Goal: Task Accomplishment & Management: Complete application form

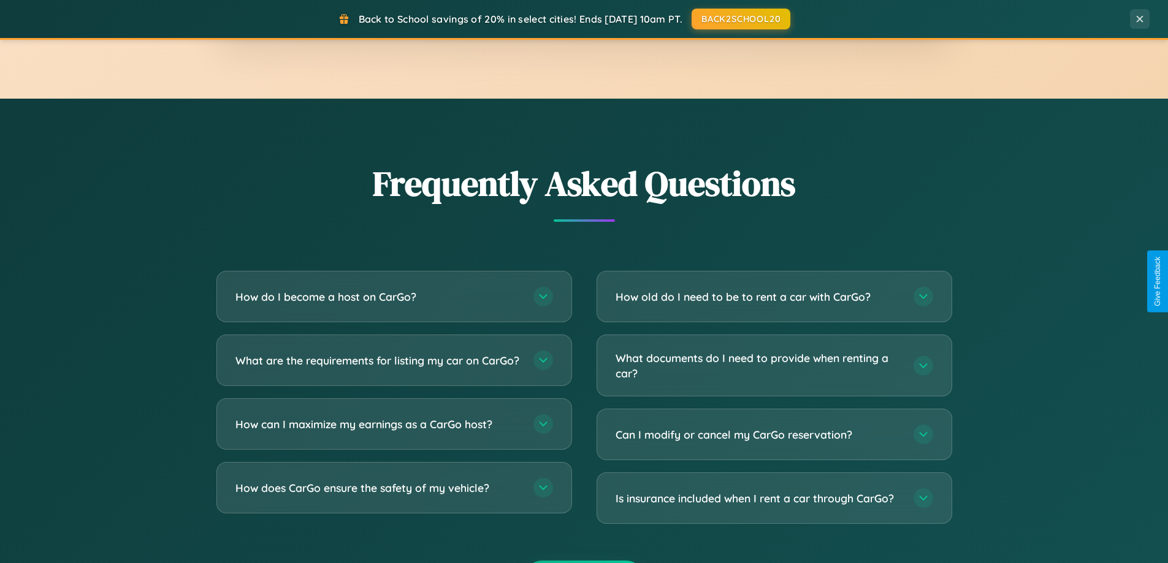
scroll to position [2359, 0]
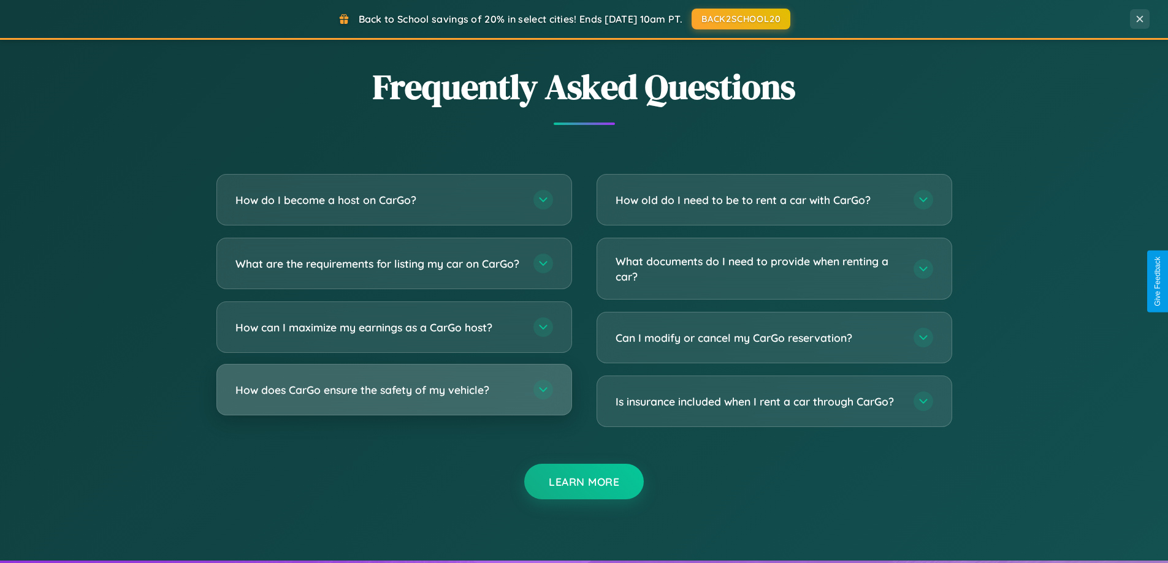
click at [394, 398] on h3 "How does CarGo ensure the safety of my vehicle?" at bounding box center [378, 390] width 286 height 15
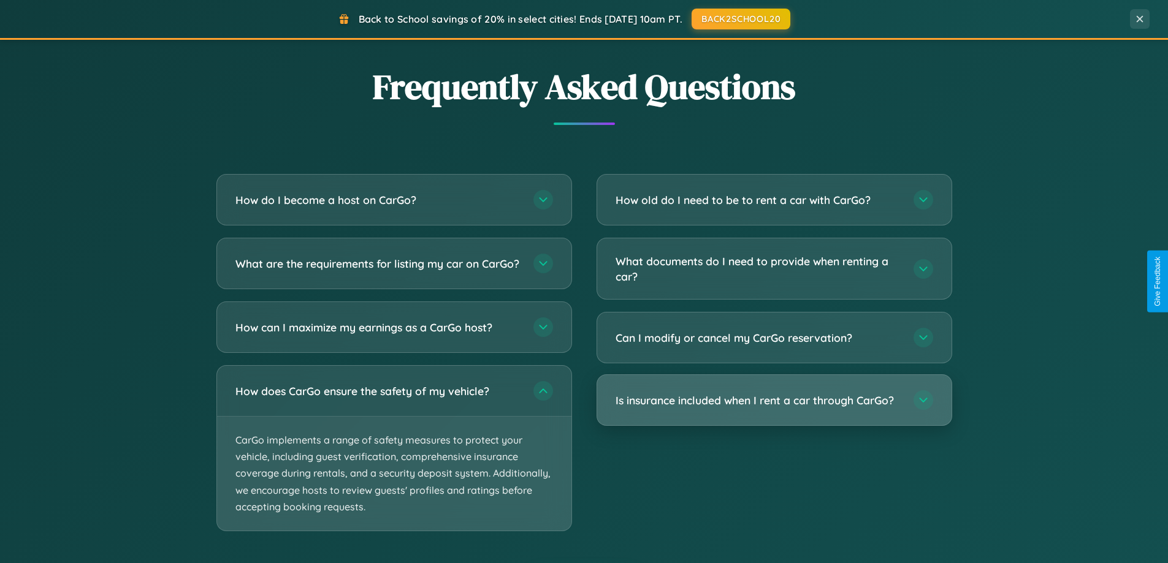
click at [774, 402] on h3 "Is insurance included when I rent a car through CarGo?" at bounding box center [758, 400] width 286 height 15
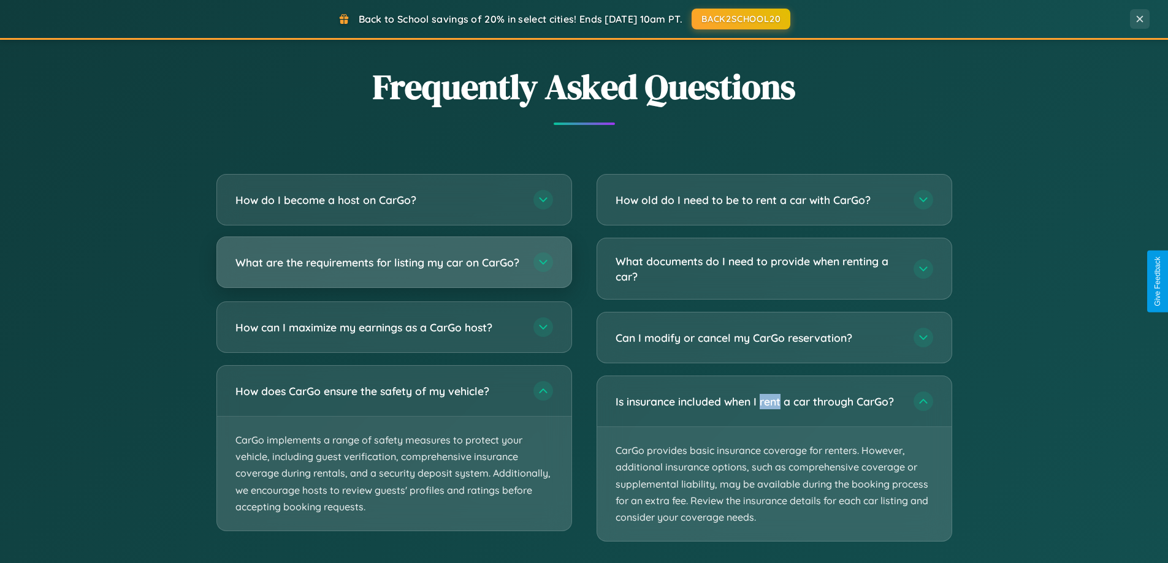
click at [394, 268] on h3 "What are the requirements for listing my car on CarGo?" at bounding box center [378, 262] width 286 height 15
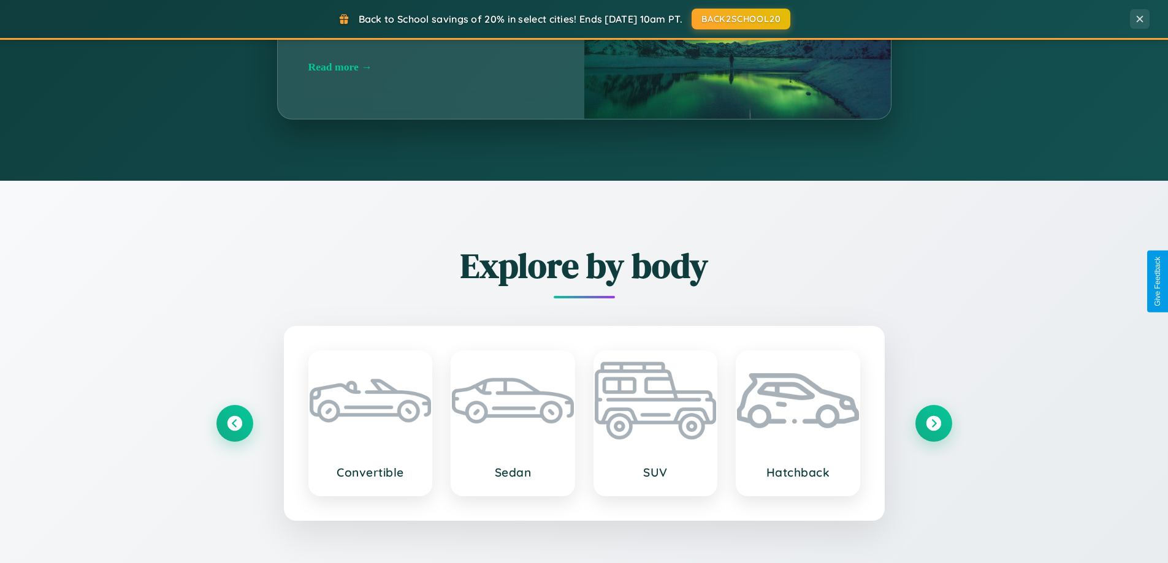
scroll to position [528, 0]
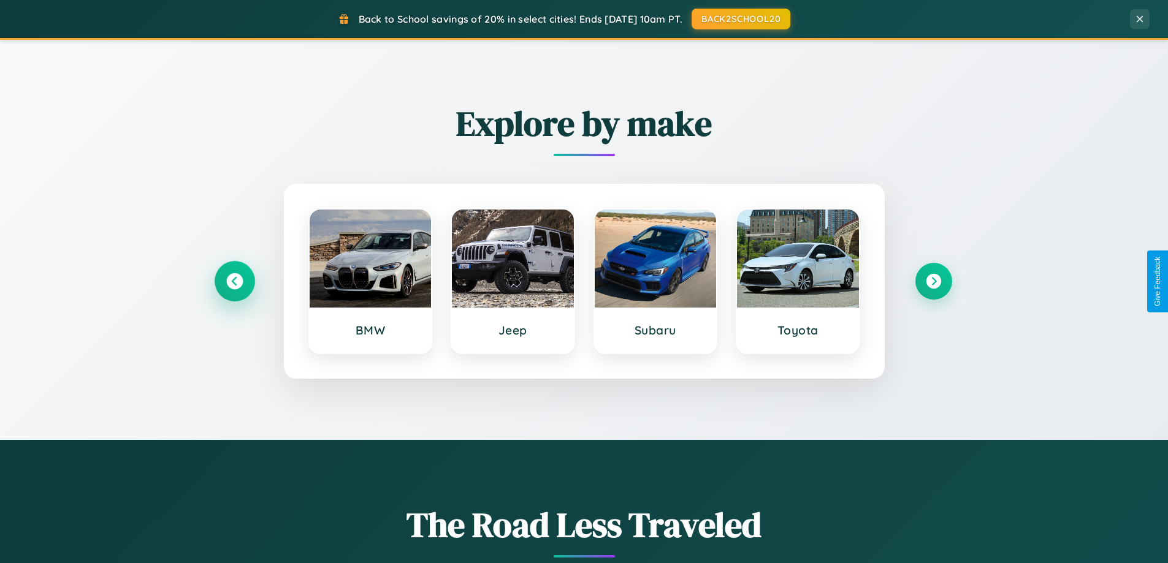
click at [234, 281] on icon at bounding box center [234, 281] width 17 height 17
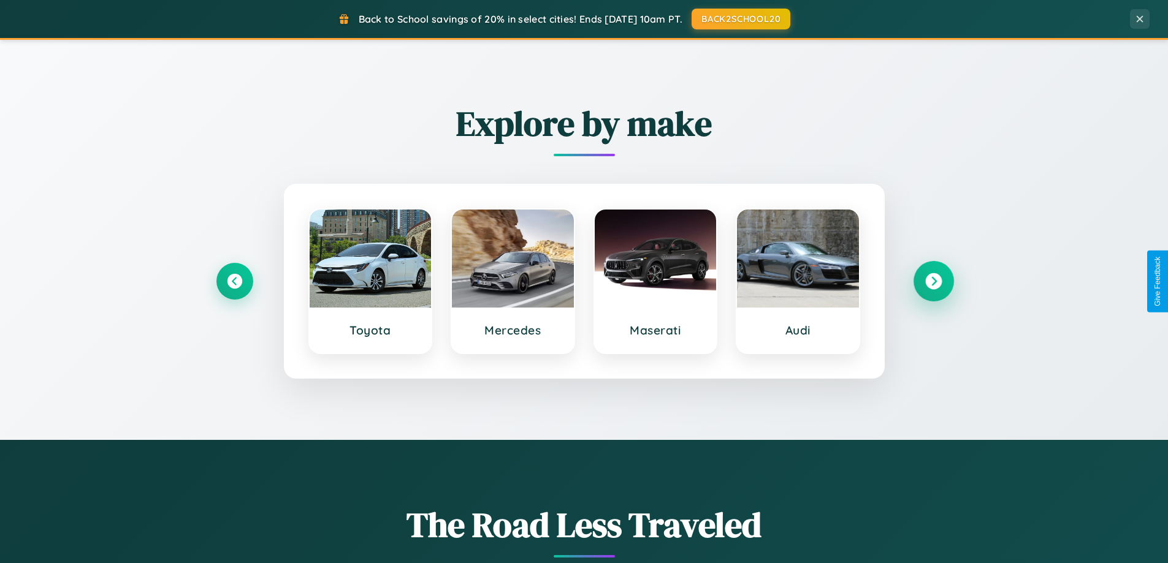
click at [933, 281] on icon at bounding box center [933, 281] width 17 height 17
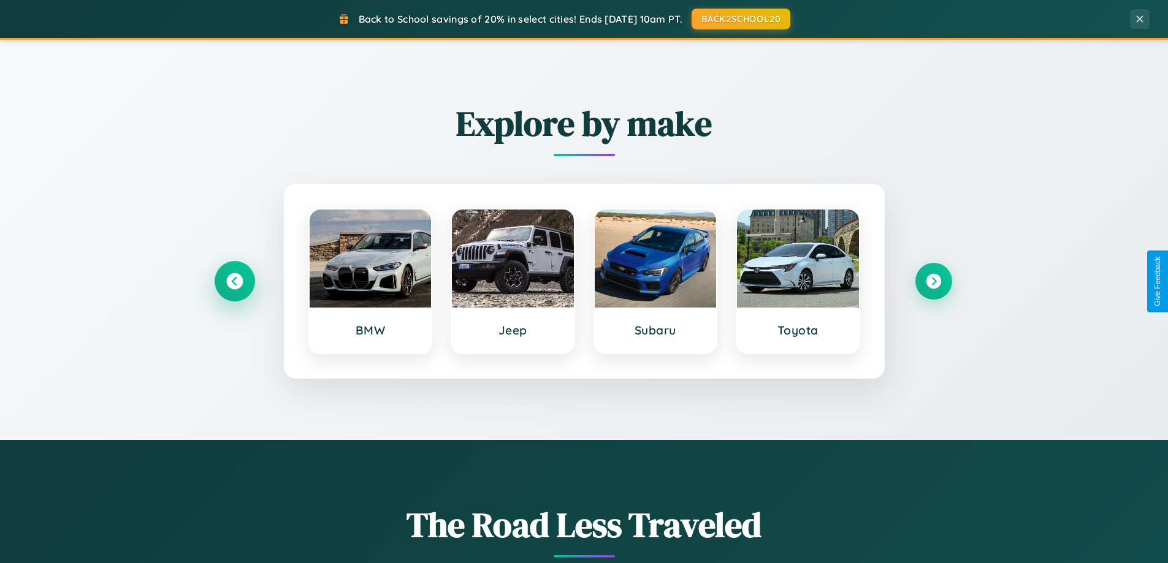
click at [234, 281] on icon at bounding box center [234, 281] width 17 height 17
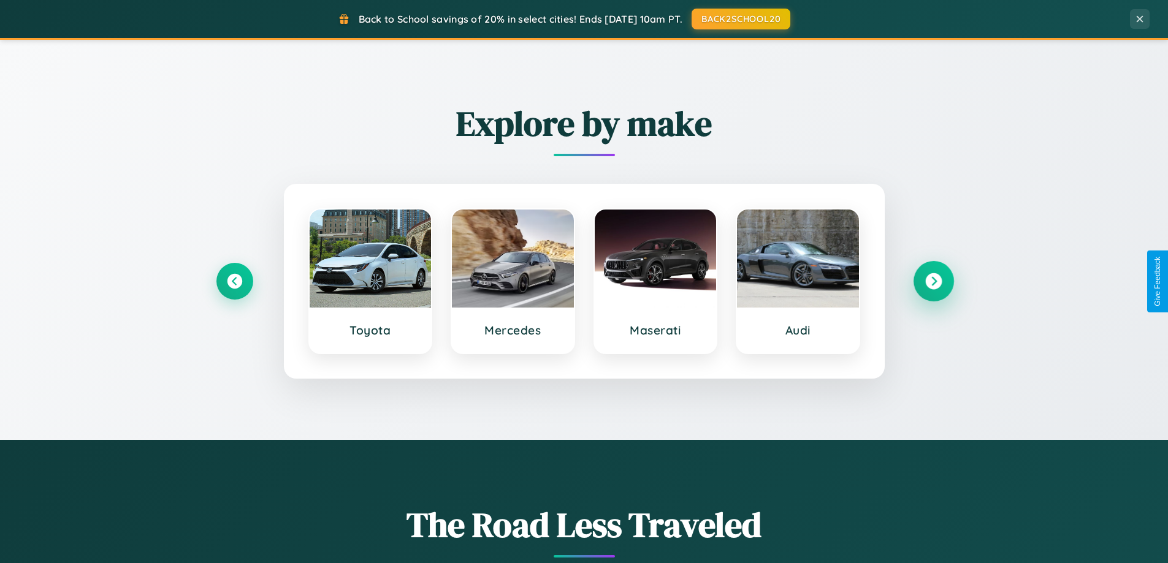
click at [933, 281] on icon at bounding box center [933, 281] width 17 height 17
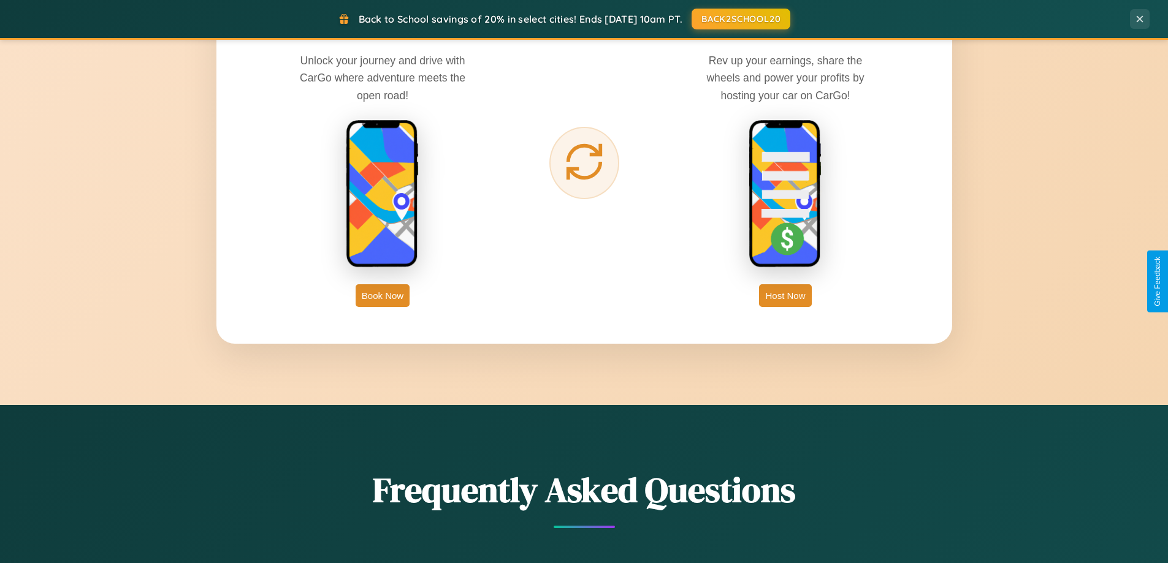
scroll to position [1970, 0]
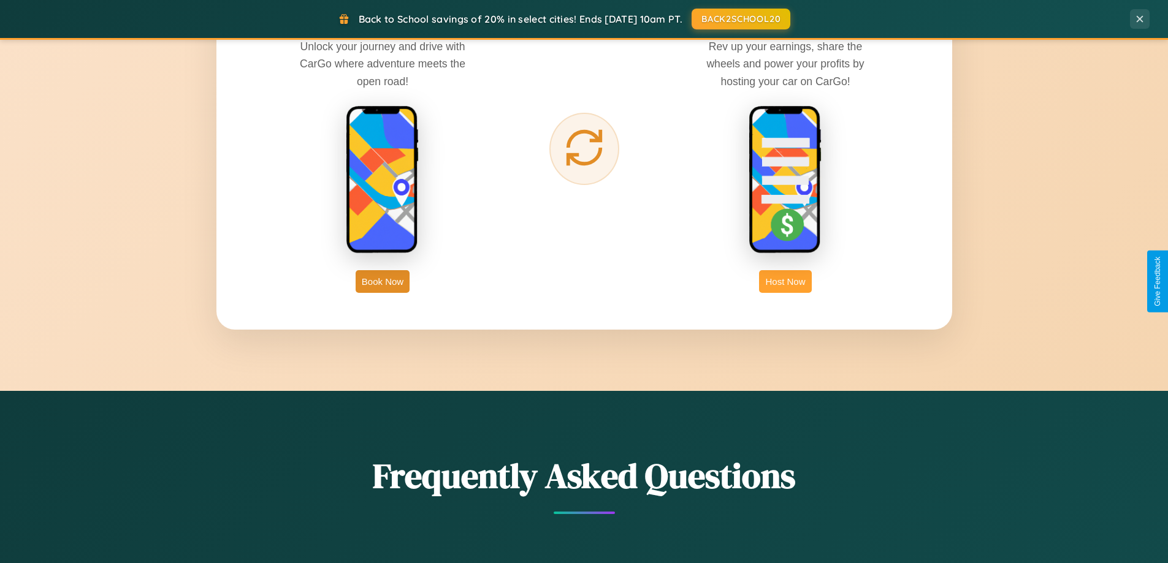
click at [785, 281] on button "Host Now" at bounding box center [785, 281] width 52 height 23
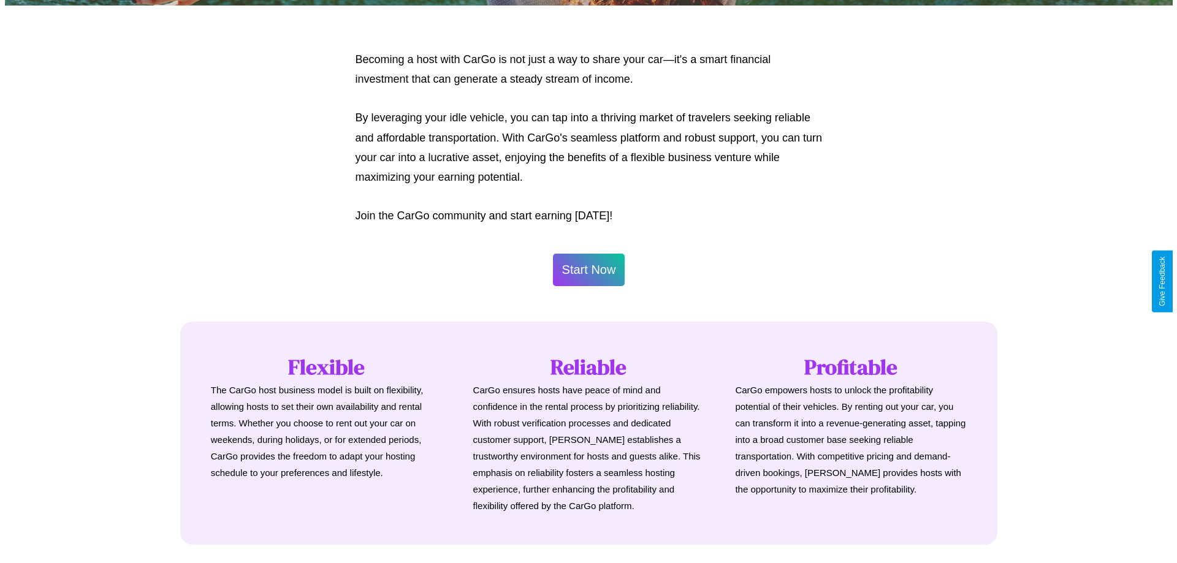
scroll to position [592, 0]
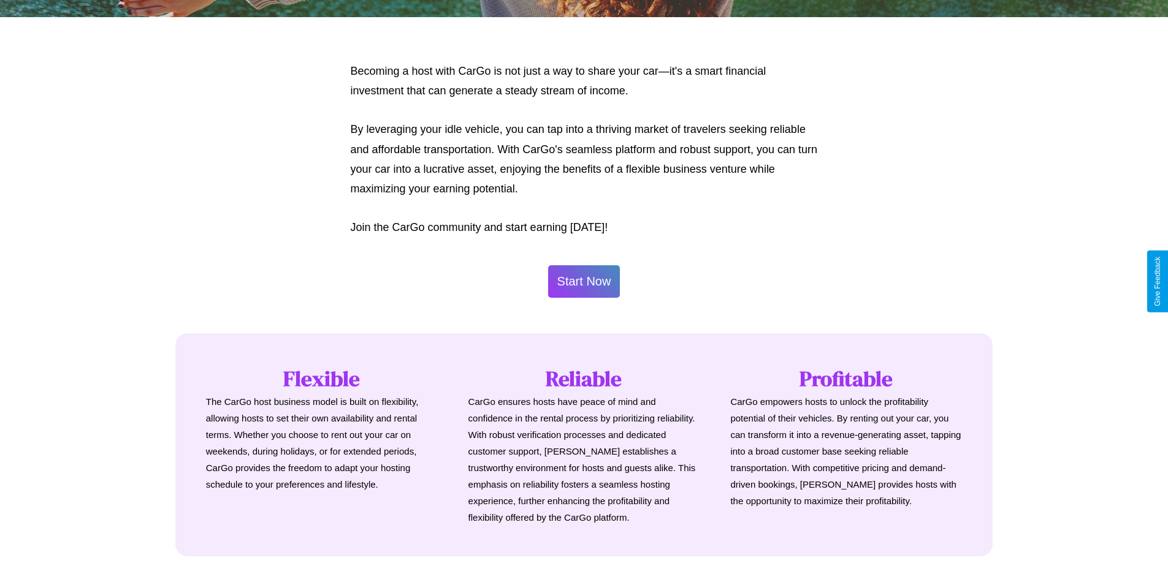
click at [584, 281] on button "Start Now" at bounding box center [584, 281] width 72 height 32
